Goal: Task Accomplishment & Management: Manage account settings

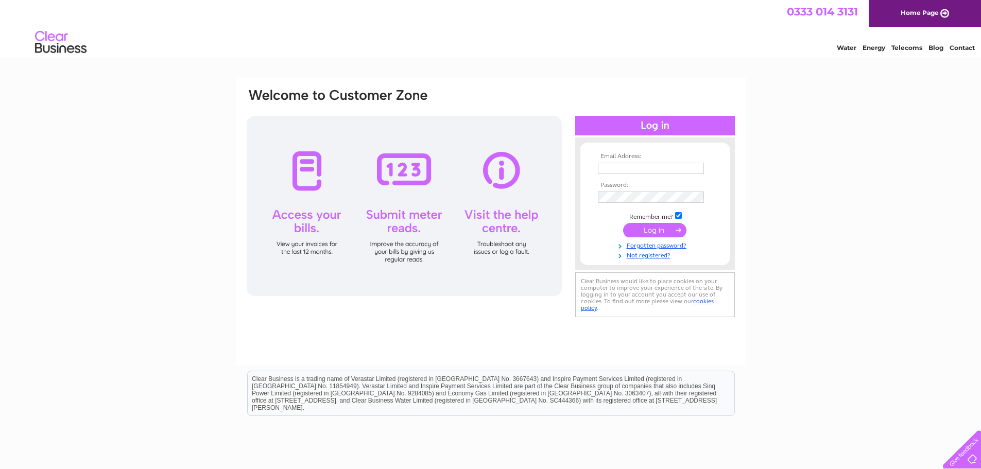
type input "roop.nahil@thewillowscarehome.co.uk"
click at [642, 233] on input "submit" at bounding box center [654, 230] width 63 height 14
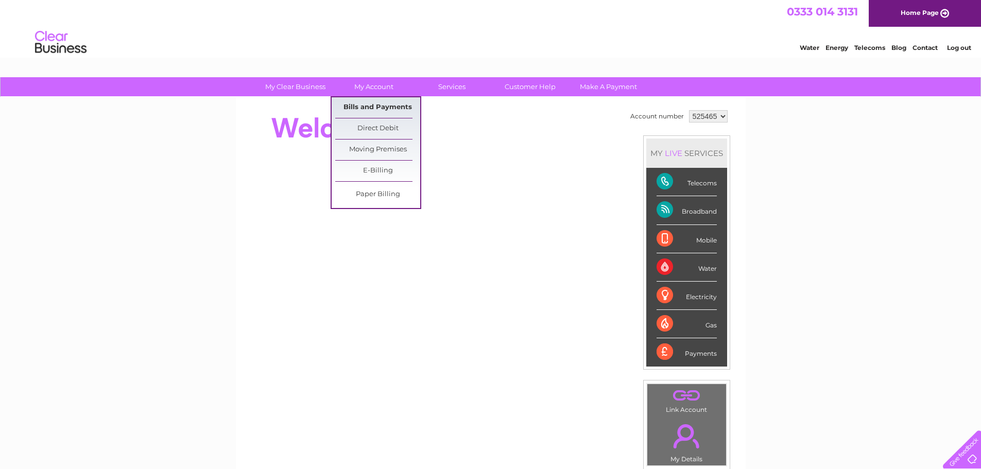
click at [385, 109] on link "Bills and Payments" at bounding box center [377, 107] width 85 height 21
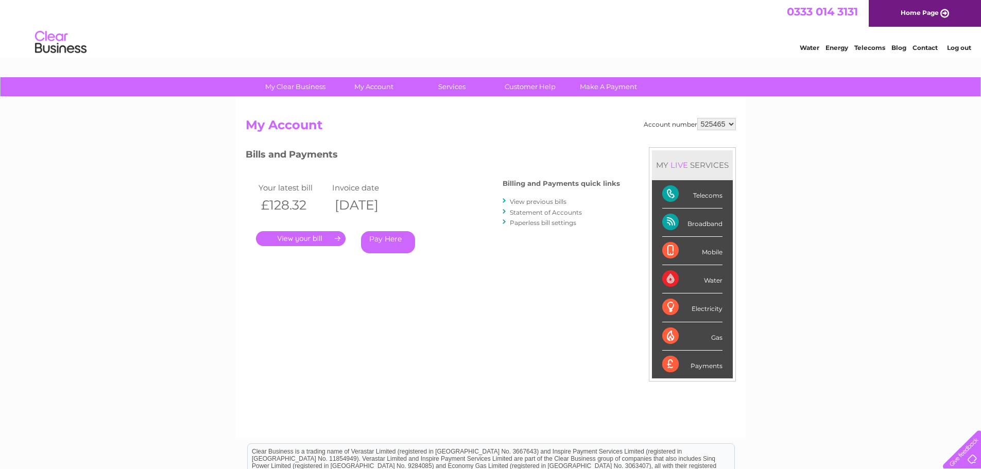
click at [306, 242] on link "." at bounding box center [301, 238] width 90 height 15
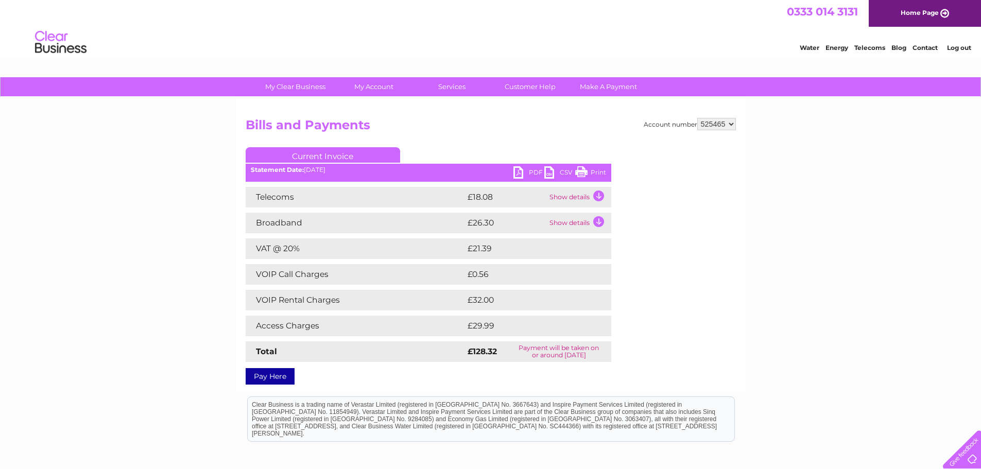
click at [593, 197] on td "Show details" at bounding box center [579, 197] width 64 height 21
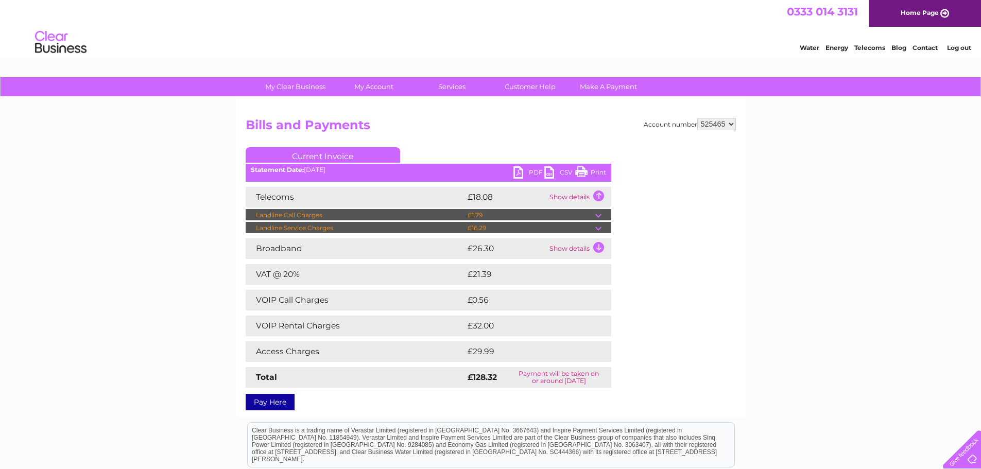
click at [604, 244] on td "Show details" at bounding box center [579, 248] width 64 height 21
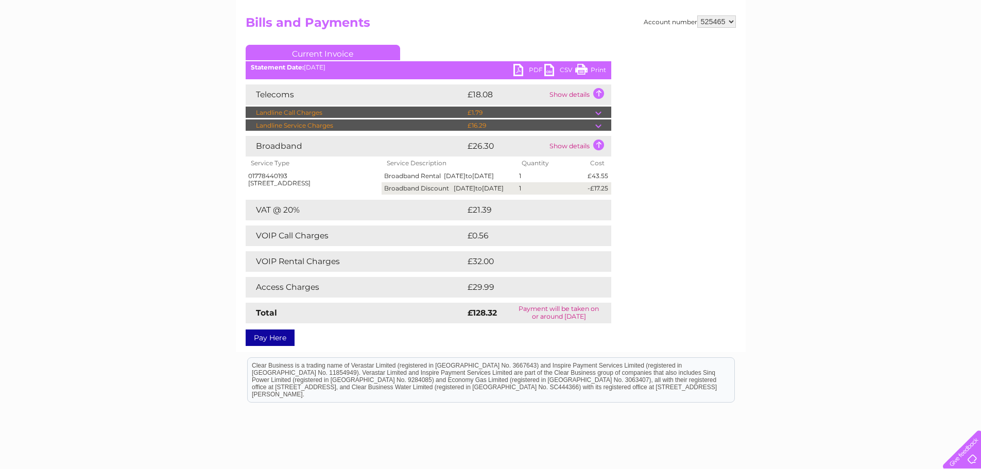
scroll to position [103, 0]
click at [596, 90] on td "Show details" at bounding box center [579, 94] width 64 height 21
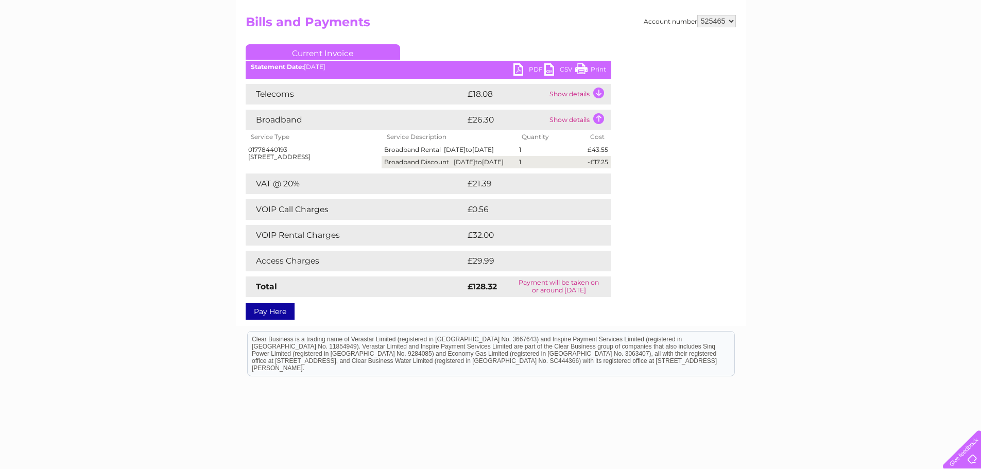
click at [597, 94] on td "Show details" at bounding box center [579, 94] width 64 height 21
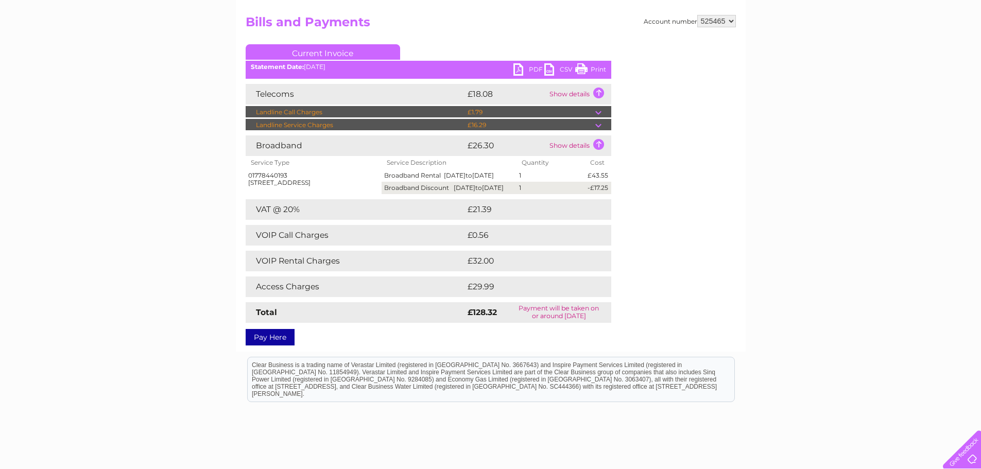
click at [599, 110] on td at bounding box center [603, 112] width 16 height 12
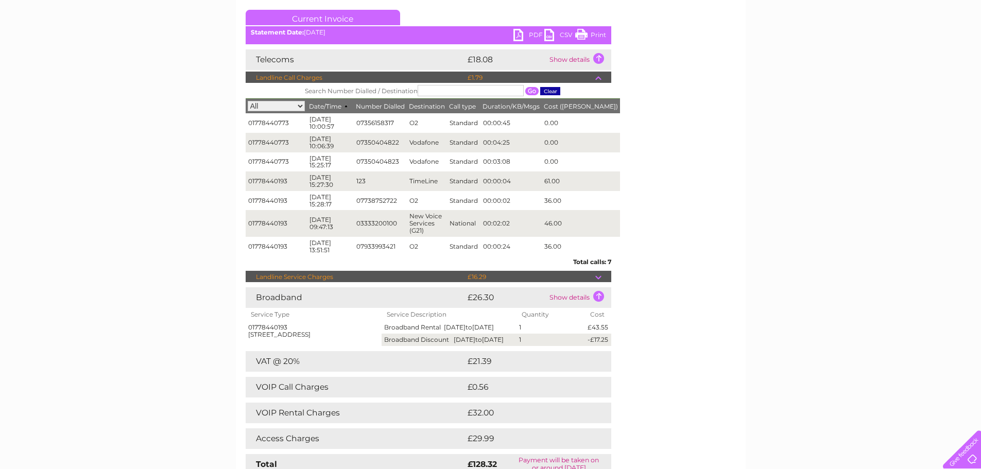
scroll to position [154, 0]
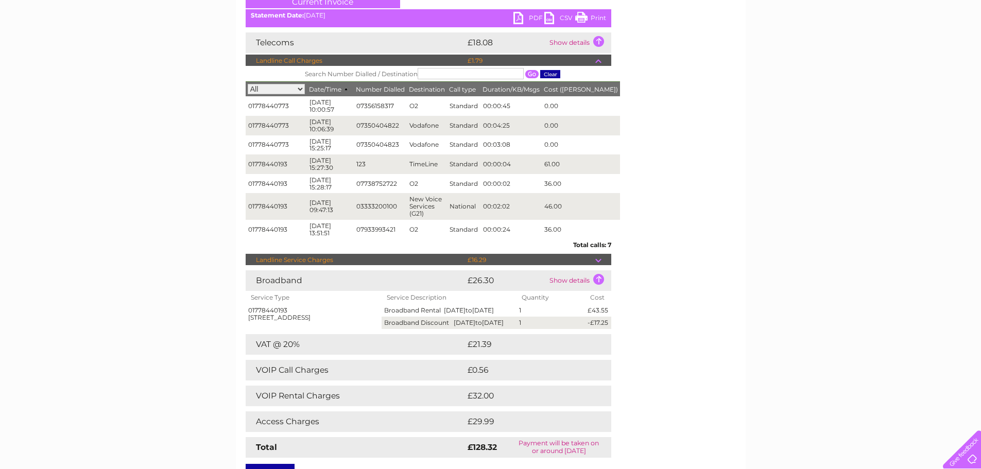
click at [596, 59] on td at bounding box center [603, 61] width 16 height 12
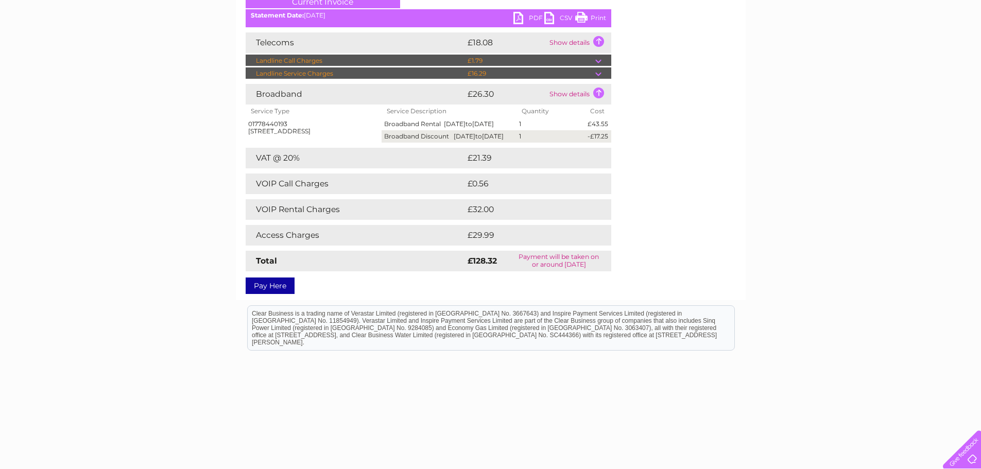
click at [514, 15] on link "PDF" at bounding box center [528, 19] width 31 height 15
